Goal: Transaction & Acquisition: Download file/media

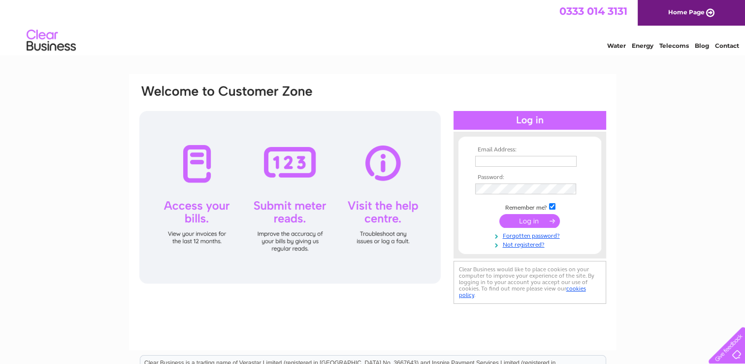
click at [478, 162] on input "text" at bounding box center [525, 161] width 101 height 11
type input "[EMAIL_ADDRESS][DOMAIN_NAME]"
click at [534, 224] on input "submit" at bounding box center [530, 221] width 61 height 14
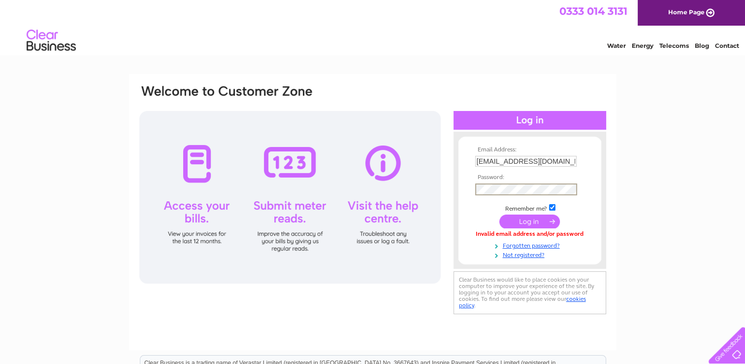
click at [536, 221] on input "submit" at bounding box center [530, 221] width 61 height 14
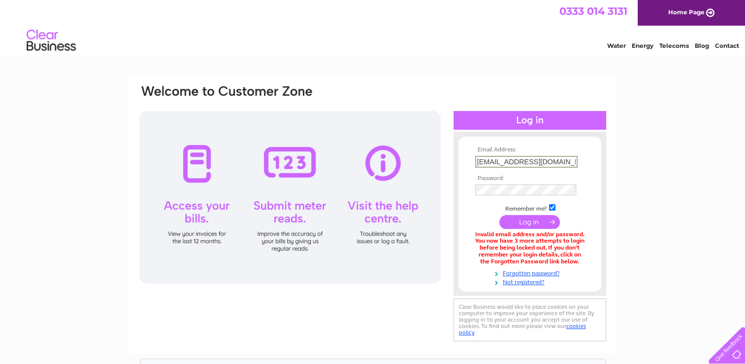
click at [559, 161] on input "dferguson6b@gmail.com" at bounding box center [526, 162] width 102 height 12
click at [651, 143] on div "Email Address: dferguson6b@gmail.com Password: Forgotten password?" at bounding box center [372, 298] width 745 height 448
click at [532, 220] on input "submit" at bounding box center [530, 221] width 61 height 14
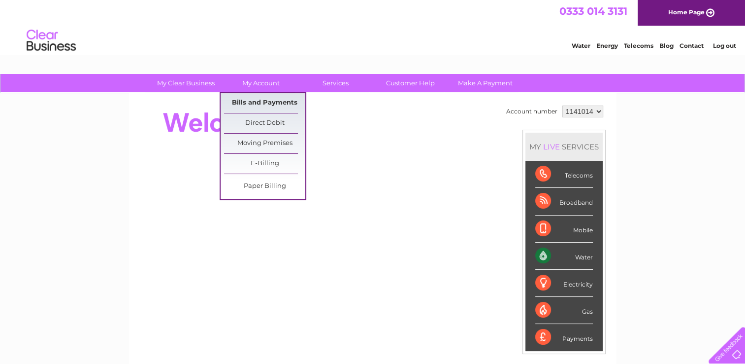
click at [247, 101] on link "Bills and Payments" at bounding box center [264, 103] width 81 height 20
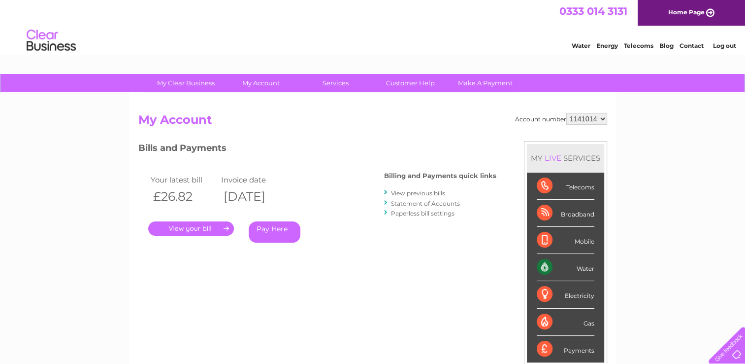
click at [247, 101] on div "Account number 1141014 My Account MY LIVE SERVICES Telecoms Broadband Mobile Wa…" at bounding box center [373, 256] width 488 height 326
click at [409, 192] on link "View previous bills" at bounding box center [418, 192] width 54 height 7
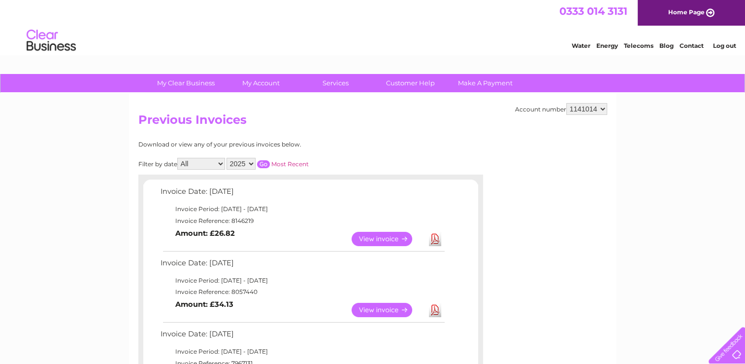
click at [253, 163] on select "2025 2024 2023 2022" at bounding box center [241, 164] width 29 height 12
click at [228, 158] on select "2025 2024 2023 2022" at bounding box center [241, 164] width 29 height 12
click at [260, 166] on input "button" at bounding box center [263, 164] width 13 height 8
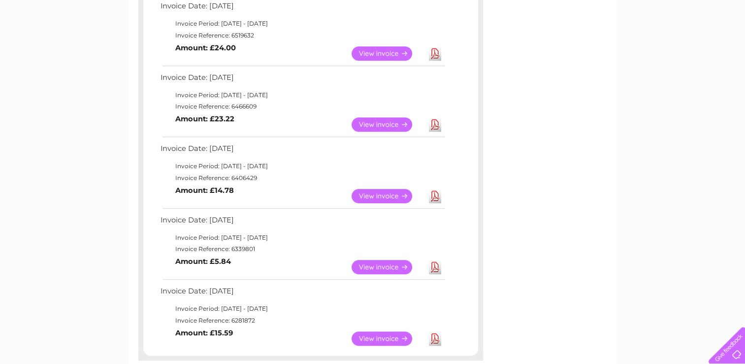
scroll to position [693, 0]
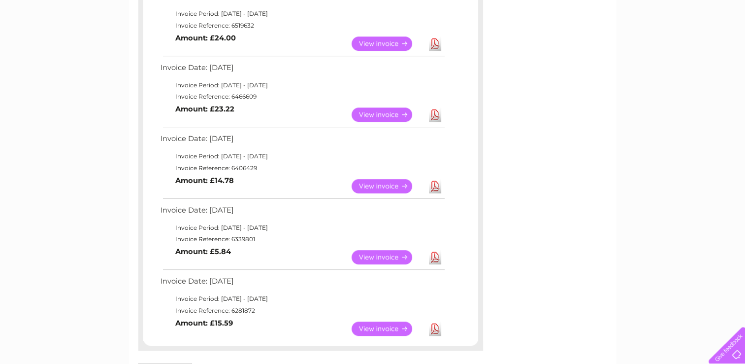
click at [433, 258] on link "Download" at bounding box center [435, 257] width 12 height 14
click at [436, 187] on link "Download" at bounding box center [435, 186] width 12 height 14
click at [436, 118] on link "Download" at bounding box center [435, 114] width 12 height 14
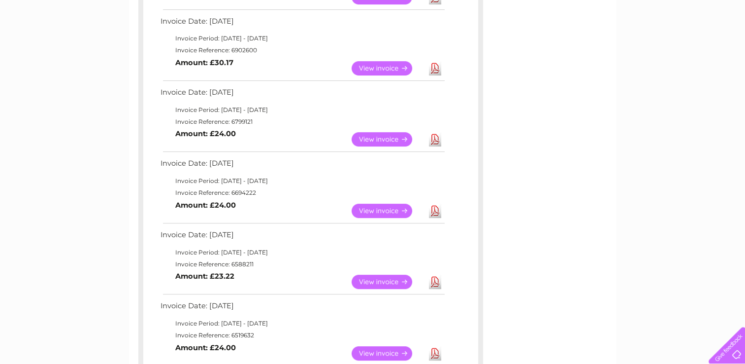
scroll to position [382, 0]
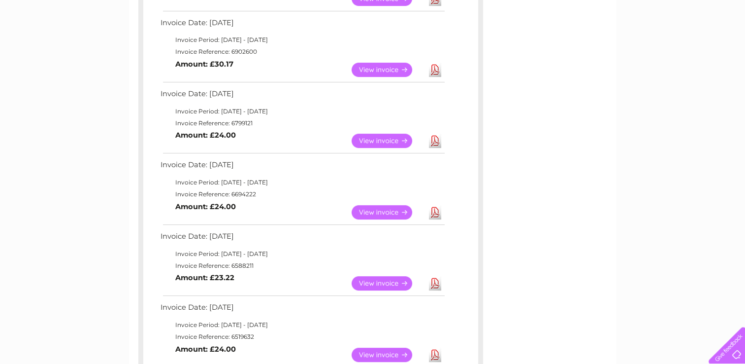
click at [435, 353] on link "Download" at bounding box center [435, 354] width 12 height 14
click at [435, 281] on link "Download" at bounding box center [435, 283] width 12 height 14
click at [434, 211] on link "Download" at bounding box center [435, 212] width 12 height 14
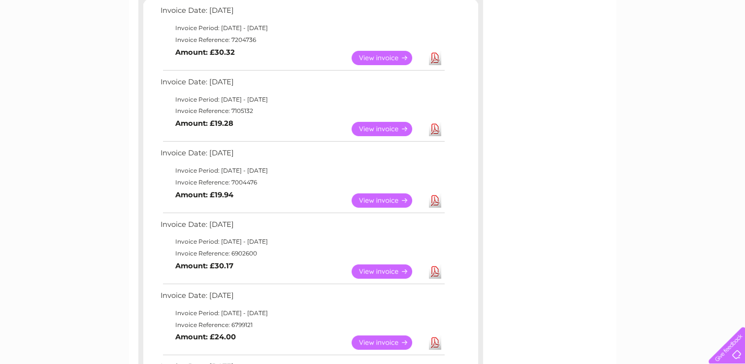
scroll to position [178, 0]
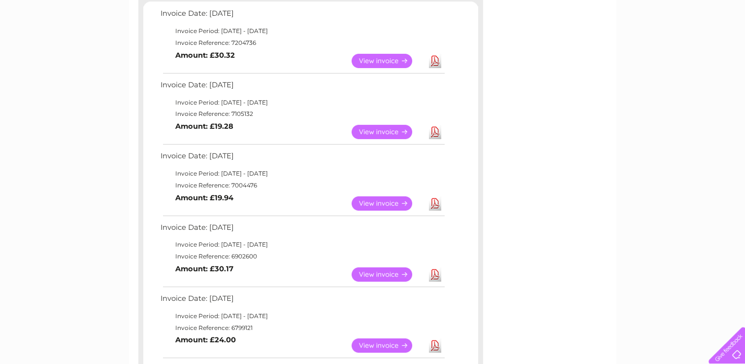
click at [434, 346] on link "Download" at bounding box center [435, 345] width 12 height 14
click at [434, 271] on link "Download" at bounding box center [435, 274] width 12 height 14
click at [433, 201] on link "Download" at bounding box center [435, 203] width 12 height 14
click at [435, 133] on link "Download" at bounding box center [435, 132] width 12 height 14
click at [429, 62] on link "Download" at bounding box center [435, 61] width 12 height 14
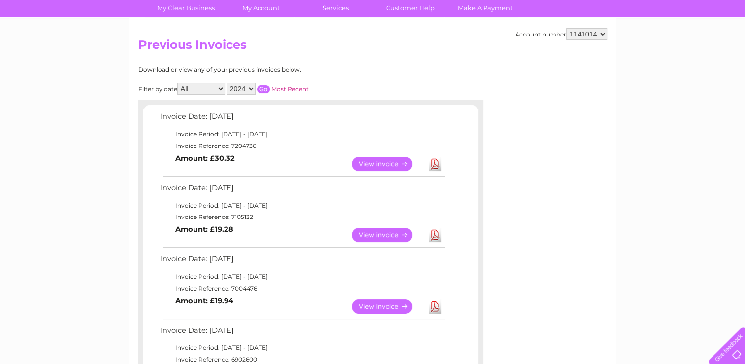
scroll to position [74, 0]
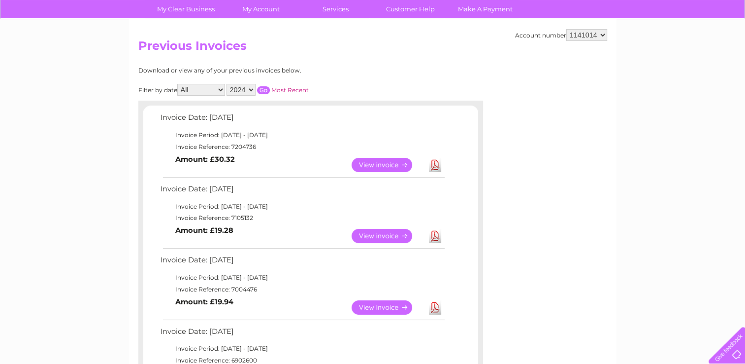
click at [250, 88] on select "2025 2024 2023 2022" at bounding box center [241, 90] width 29 height 12
select select "2025"
click at [228, 84] on select "2025 2024 2023 2022" at bounding box center [241, 90] width 29 height 12
click at [264, 89] on input "button" at bounding box center [263, 90] width 13 height 8
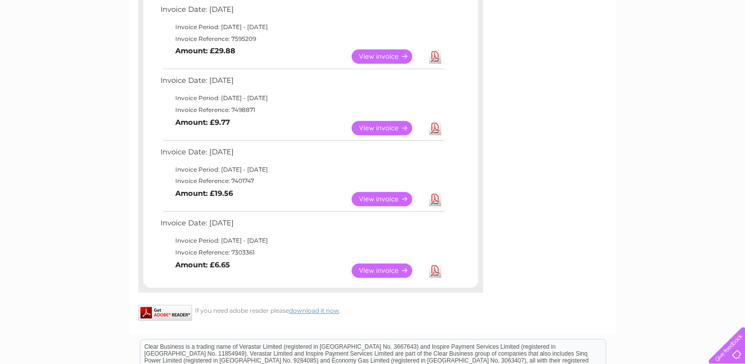
scroll to position [611, 0]
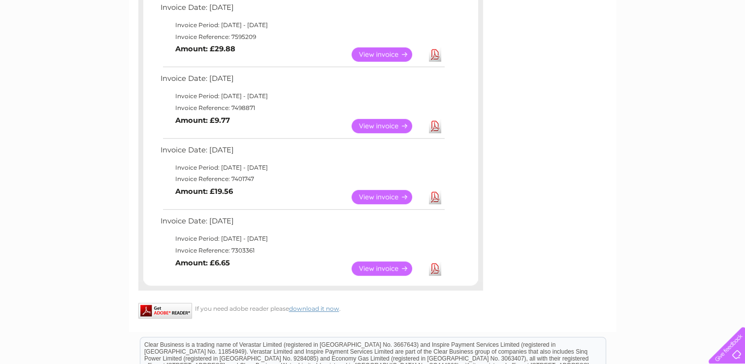
click at [434, 267] on link "Download" at bounding box center [435, 268] width 12 height 14
click at [434, 197] on link "Download" at bounding box center [435, 197] width 12 height 14
click at [436, 125] on link "Download" at bounding box center [435, 126] width 12 height 14
click at [435, 53] on link "Download" at bounding box center [435, 54] width 12 height 14
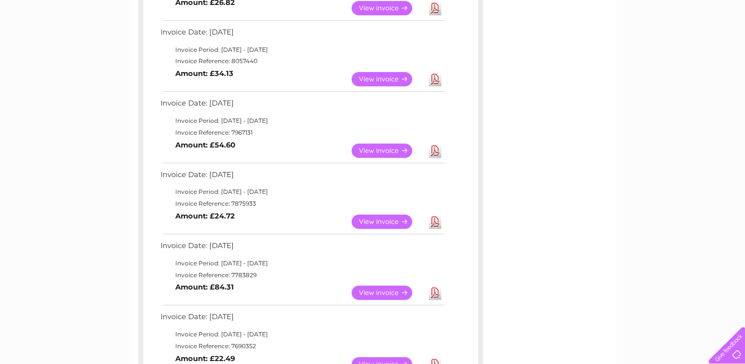
scroll to position [0, 0]
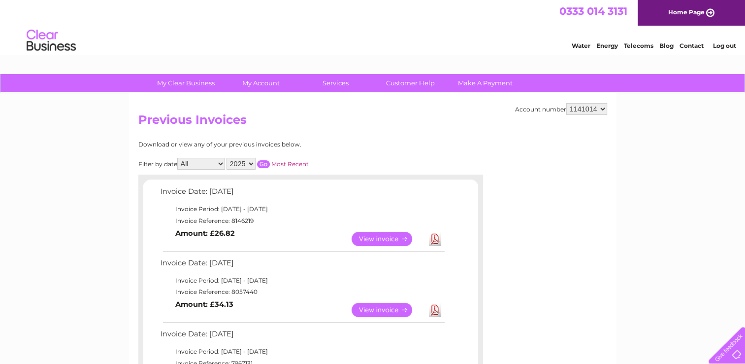
click at [725, 47] on link "Log out" at bounding box center [724, 45] width 23 height 7
